Goal: Transaction & Acquisition: Purchase product/service

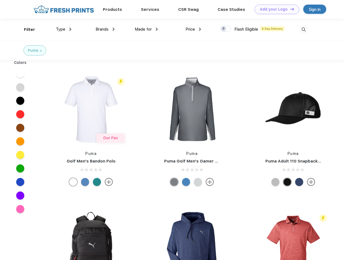
scroll to position [0, 0]
click at [275, 9] on link "Add your Logo Design Tool" at bounding box center [277, 9] width 45 height 9
click at [0, 0] on div "Design Tool" at bounding box center [0, 0] width 0 height 0
click at [290, 9] on link "Add your Logo Design Tool" at bounding box center [277, 9] width 45 height 9
click at [26, 29] on div "Filter" at bounding box center [29, 29] width 11 height 6
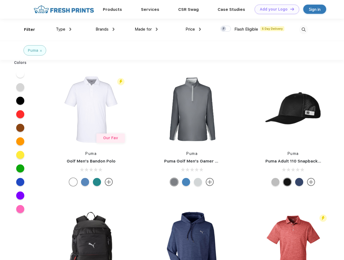
click at [64, 29] on span "Type" at bounding box center [60, 29] width 9 height 5
click at [105, 29] on span "Brands" at bounding box center [102, 29] width 13 height 5
click at [147, 29] on span "Made for" at bounding box center [143, 29] width 17 height 5
click at [194, 29] on span "Price" at bounding box center [190, 29] width 9 height 5
click at [226, 29] on div at bounding box center [226, 29] width 11 height 6
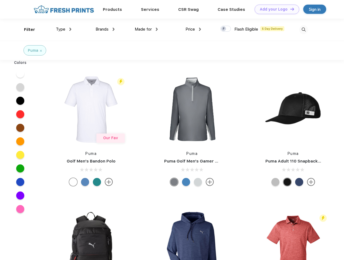
click at [224, 29] on input "checkbox" at bounding box center [223, 27] width 4 height 4
click at [304, 29] on img at bounding box center [304, 29] width 9 height 9
